Goal: Task Accomplishment & Management: Complete application form

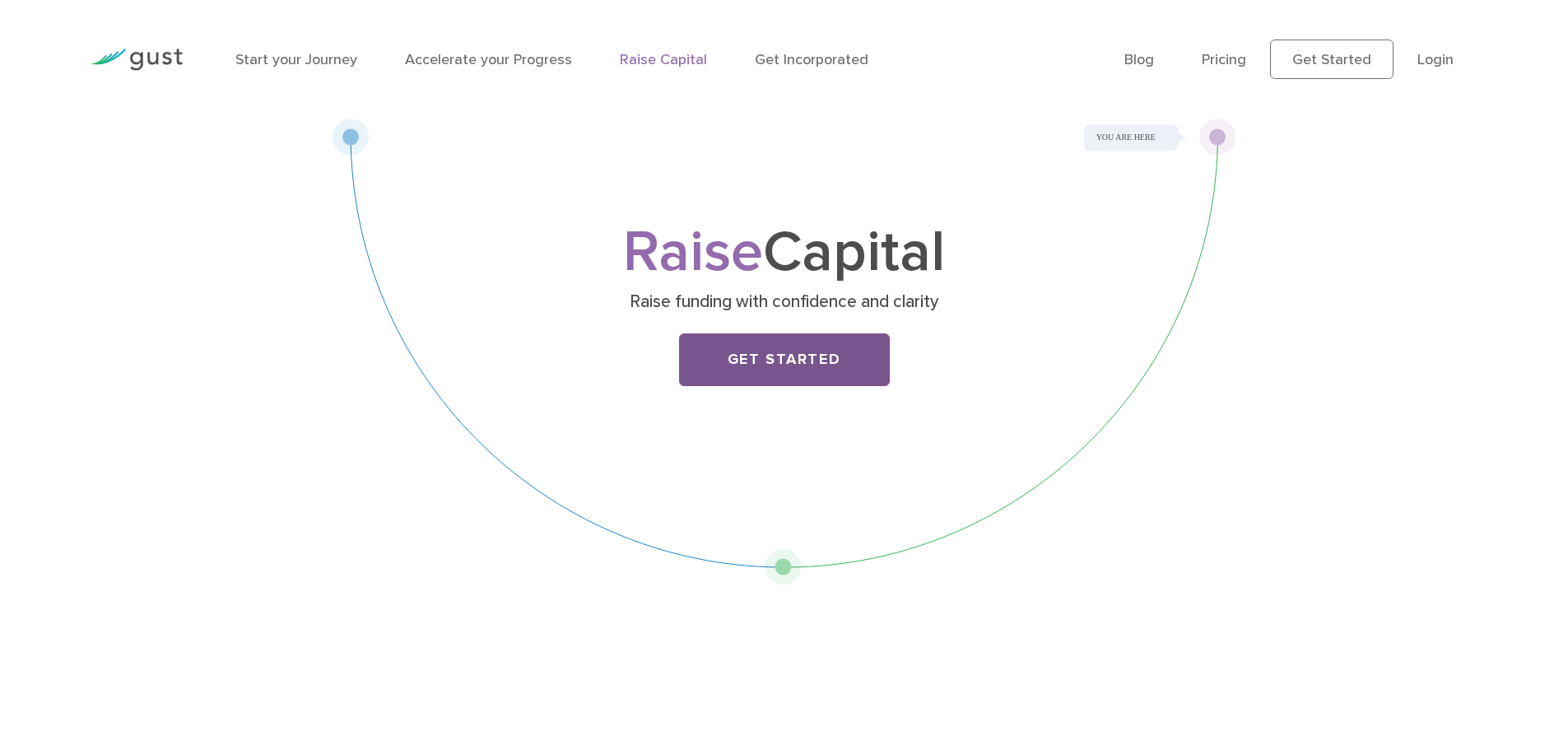
click at [847, 336] on link "Get Started" at bounding box center [784, 360] width 210 height 53
